Goal: Task Accomplishment & Management: Manage account settings

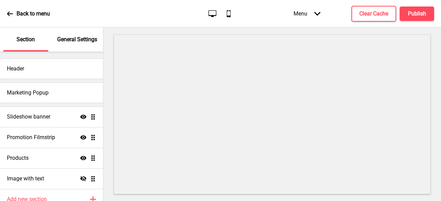
click at [10, 13] on icon at bounding box center [10, 14] width 6 height 6
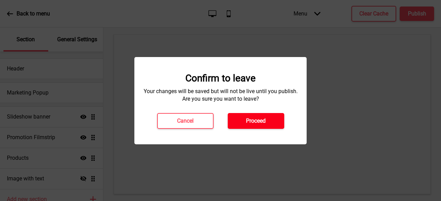
click at [235, 120] on button "Proceed" at bounding box center [256, 121] width 56 height 16
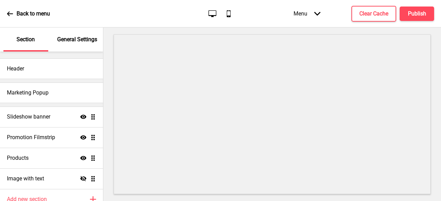
click at [88, 34] on div "General Settings" at bounding box center [77, 40] width 45 height 24
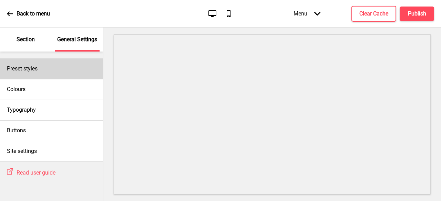
click at [54, 68] on div "Preset styles" at bounding box center [51, 69] width 103 height 21
select select "Custom"
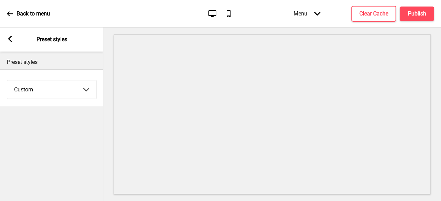
click at [12, 38] on rect at bounding box center [10, 39] width 6 height 6
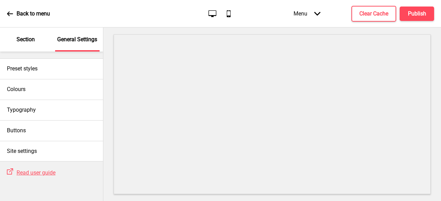
click at [310, 14] on div "Menu Arrow down" at bounding box center [306, 13] width 41 height 20
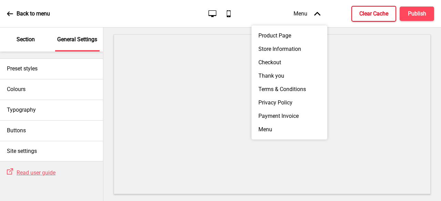
click at [386, 16] on h4 "Clear Cache" at bounding box center [373, 14] width 29 height 8
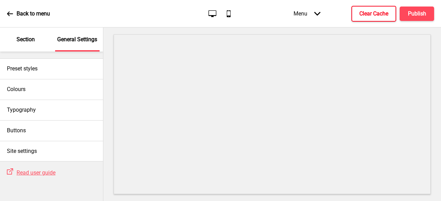
click at [7, 10] on div "Back to menu Desktop Mobile Menu Arrow down Product Page Store Information Chec…" at bounding box center [220, 14] width 441 height 28
click at [7, 14] on icon at bounding box center [10, 14] width 6 height 6
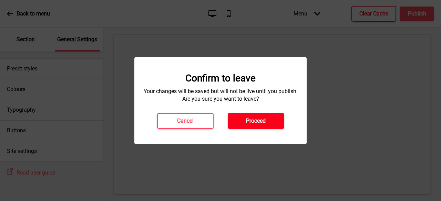
click at [256, 118] on h4 "Proceed" at bounding box center [256, 121] width 20 height 8
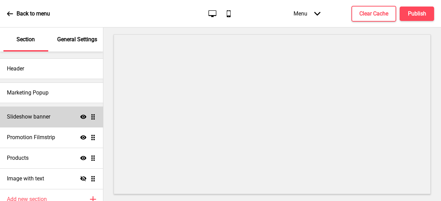
click at [37, 117] on h4 "Slideshow banner" at bounding box center [28, 117] width 43 height 8
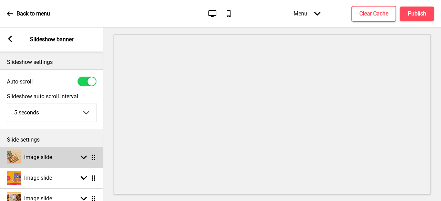
scroll to position [34, 0]
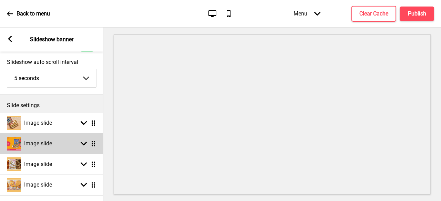
click at [50, 141] on h4 "Image slide" at bounding box center [38, 144] width 28 height 8
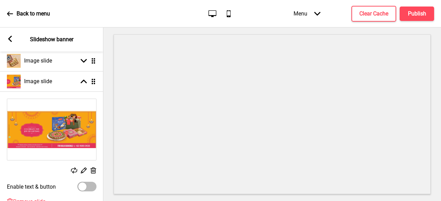
scroll to position [103, 0]
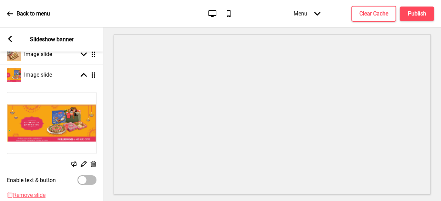
click at [98, 163] on div "Replace Edit Delete" at bounding box center [51, 130] width 103 height 83
click at [94, 163] on rect at bounding box center [92, 164] width 7 height 7
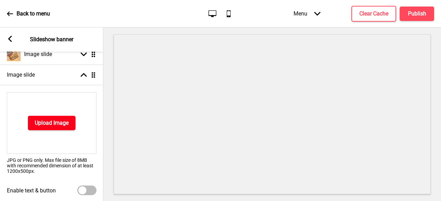
click at [56, 121] on h4 "Upload Image" at bounding box center [52, 123] width 34 height 8
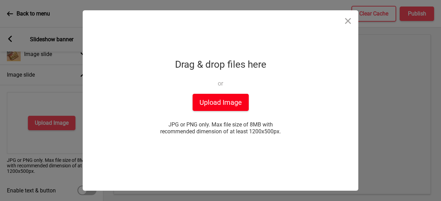
click at [232, 106] on button "Upload Image" at bounding box center [220, 102] width 56 height 17
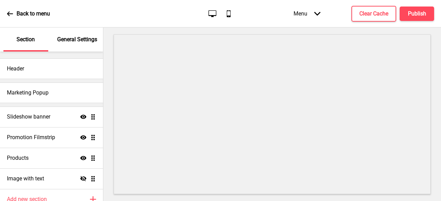
click at [86, 42] on p "General Settings" at bounding box center [77, 40] width 40 height 8
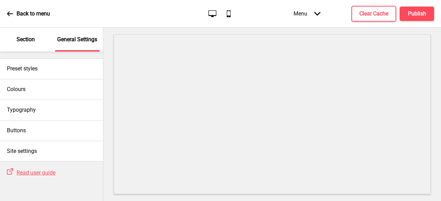
click at [33, 36] on p "Section" at bounding box center [26, 40] width 18 height 8
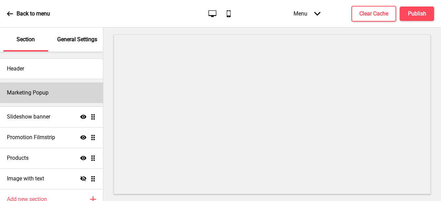
click at [38, 95] on h4 "Marketing Popup" at bounding box center [28, 93] width 42 height 8
select select "50"
select select "daily"
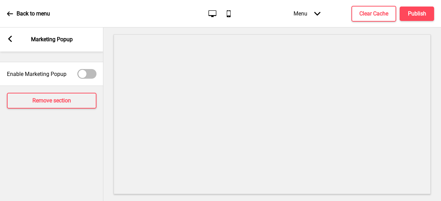
click at [9, 39] on icon at bounding box center [10, 39] width 4 height 6
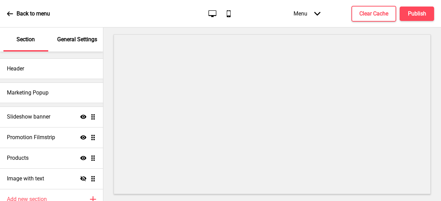
click at [20, 42] on p "Section" at bounding box center [26, 40] width 18 height 8
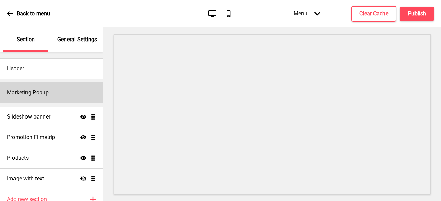
click at [65, 95] on div "Marketing Popup" at bounding box center [51, 93] width 103 height 21
select select "50"
select select "daily"
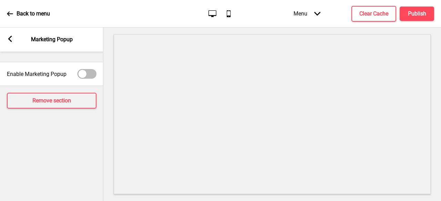
click at [88, 72] on div at bounding box center [86, 74] width 19 height 10
checkbox input "true"
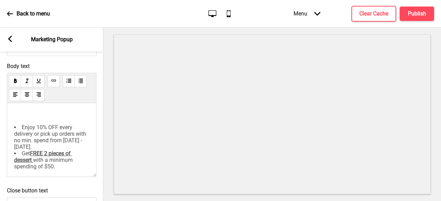
click at [63, 136] on span "Enjoy 10% OFF every delivery or pick up orders with no min. spend from [DATE] -…" at bounding box center [50, 137] width 73 height 26
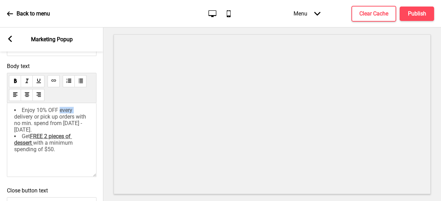
scroll to position [24, 0]
click at [45, 129] on span "Enjoy 10% OFF every delivery or pick up orders with no min. spend from [DATE] -…" at bounding box center [50, 120] width 73 height 26
drag, startPoint x: 65, startPoint y: 127, endPoint x: 74, endPoint y: 127, distance: 9.0
click at [74, 127] on span "Enjoy 10% OFF every delivery or pick up orders with no min. spend from [DATE] -…" at bounding box center [50, 120] width 73 height 26
click at [77, 127] on span "Enjoy 10% OFF every delivery or pick up orders with no min. spend from [DATE] -…" at bounding box center [50, 120] width 73 height 26
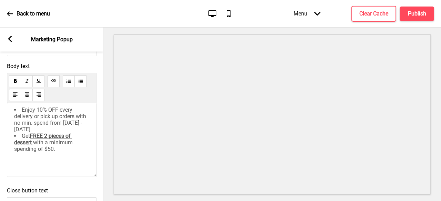
drag, startPoint x: 63, startPoint y: 159, endPoint x: 71, endPoint y: 150, distance: 11.7
click at [61, 152] on li "Get FREE 2 pieces of dessert with a minimum spending of $50." at bounding box center [51, 143] width 75 height 20
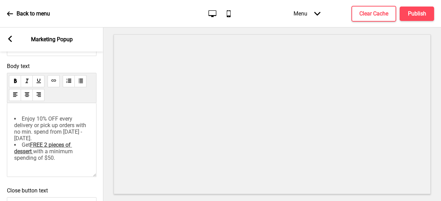
scroll to position [0, 0]
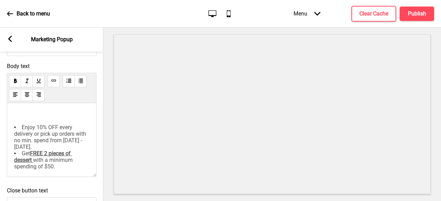
click at [71, 145] on span "Enjoy 10% OFF every delivery or pick up orders with no min. spend from [DATE] -…" at bounding box center [50, 137] width 73 height 26
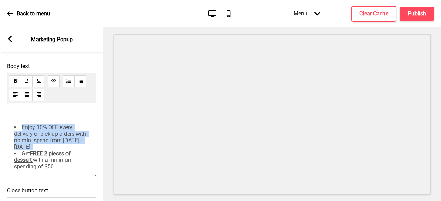
click at [71, 145] on span "Enjoy 10% OFF every delivery or pick up orders with no min. spend from [DATE] -…" at bounding box center [50, 137] width 73 height 26
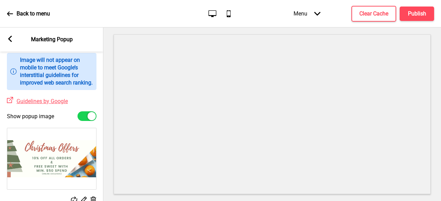
scroll to position [138, 0]
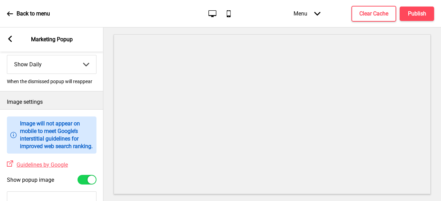
click at [87, 184] on div at bounding box center [86, 180] width 19 height 10
checkbox input "false"
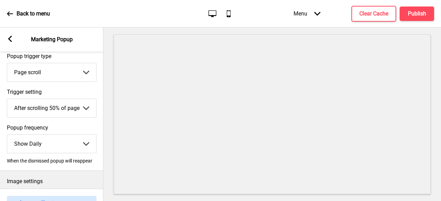
scroll to position [0, 0]
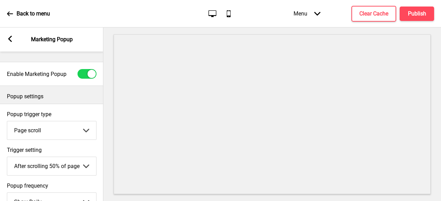
click at [87, 68] on div "Enable Marketing Popup" at bounding box center [51, 74] width 103 height 17
click at [89, 76] on div at bounding box center [91, 74] width 8 height 8
checkbox input "false"
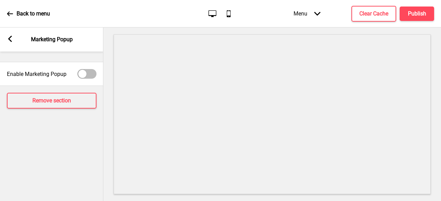
click at [7, 36] on rect at bounding box center [10, 39] width 6 height 6
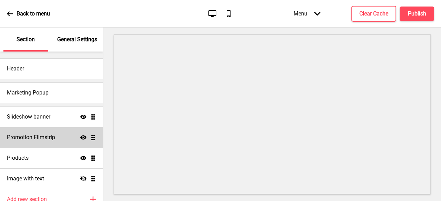
click at [42, 138] on h4 "Promotion Filmstrip" at bounding box center [31, 138] width 48 height 8
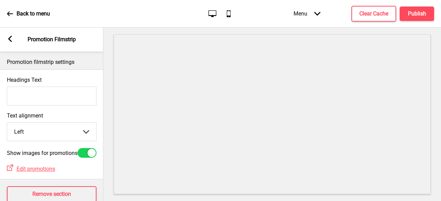
scroll to position [24, 0]
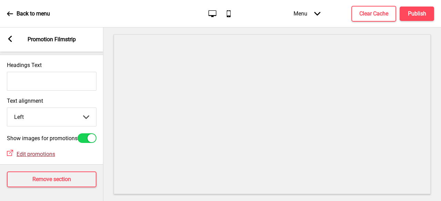
click at [44, 151] on span "Edit promotions" at bounding box center [36, 154] width 39 height 7
